Goal: Book appointment/travel/reservation

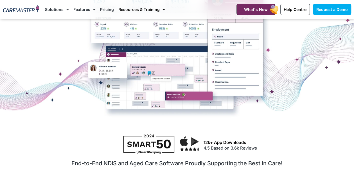
scroll to position [56, 0]
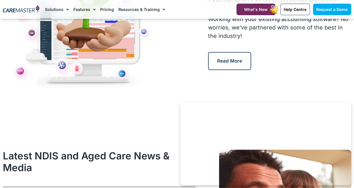
scroll to position [2488, 0]
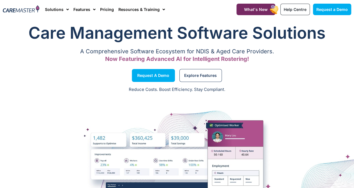
click at [0, 65] on div "Request a Demo" at bounding box center [88, 75] width 177 height 21
